Goal: Check status: Check status

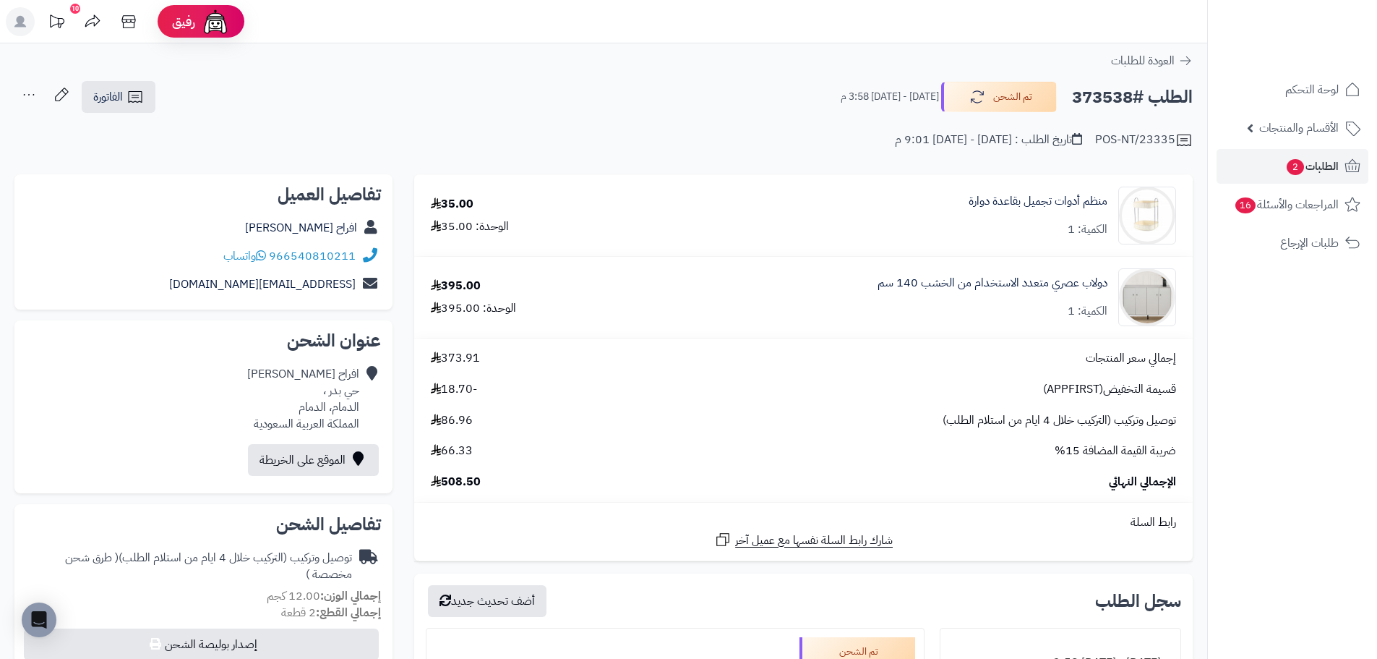
click at [1118, 101] on h2 "الطلب #373538" at bounding box center [1132, 97] width 121 height 30
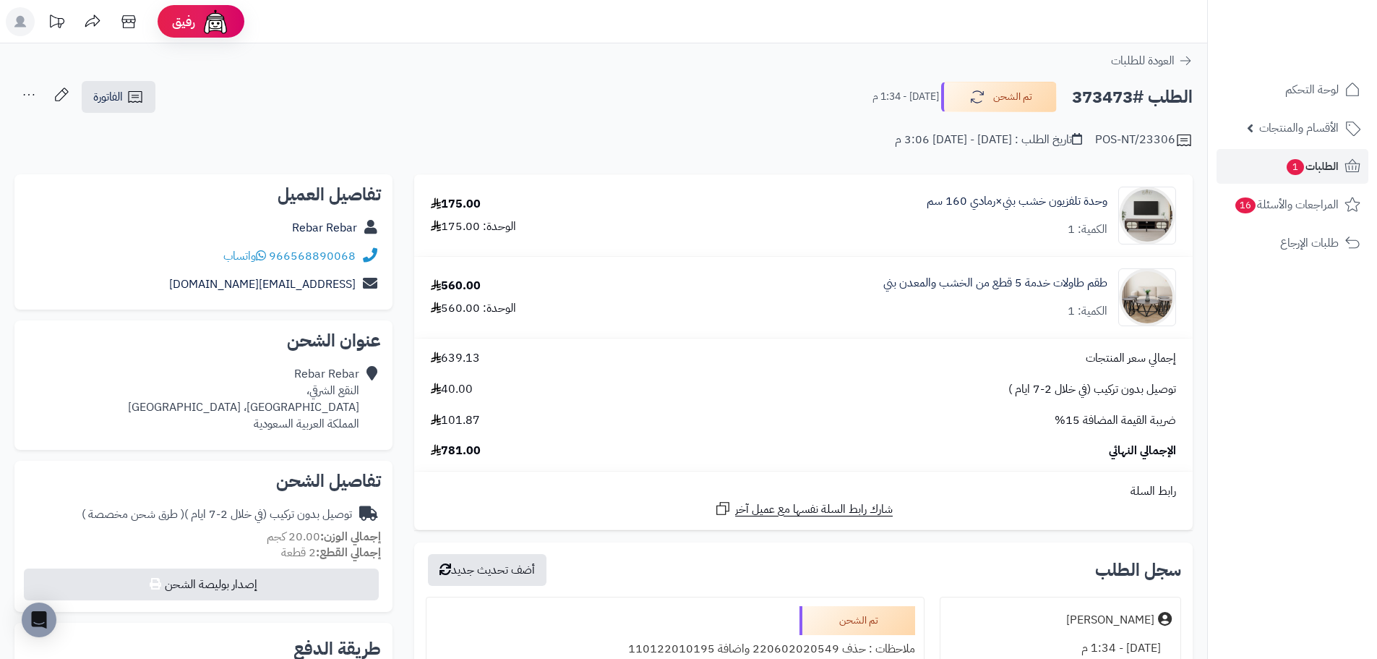
click at [1115, 93] on h2 "الطلب #373473" at bounding box center [1132, 97] width 121 height 30
copy h2 "373473"
